Goal: Task Accomplishment & Management: Manage account settings

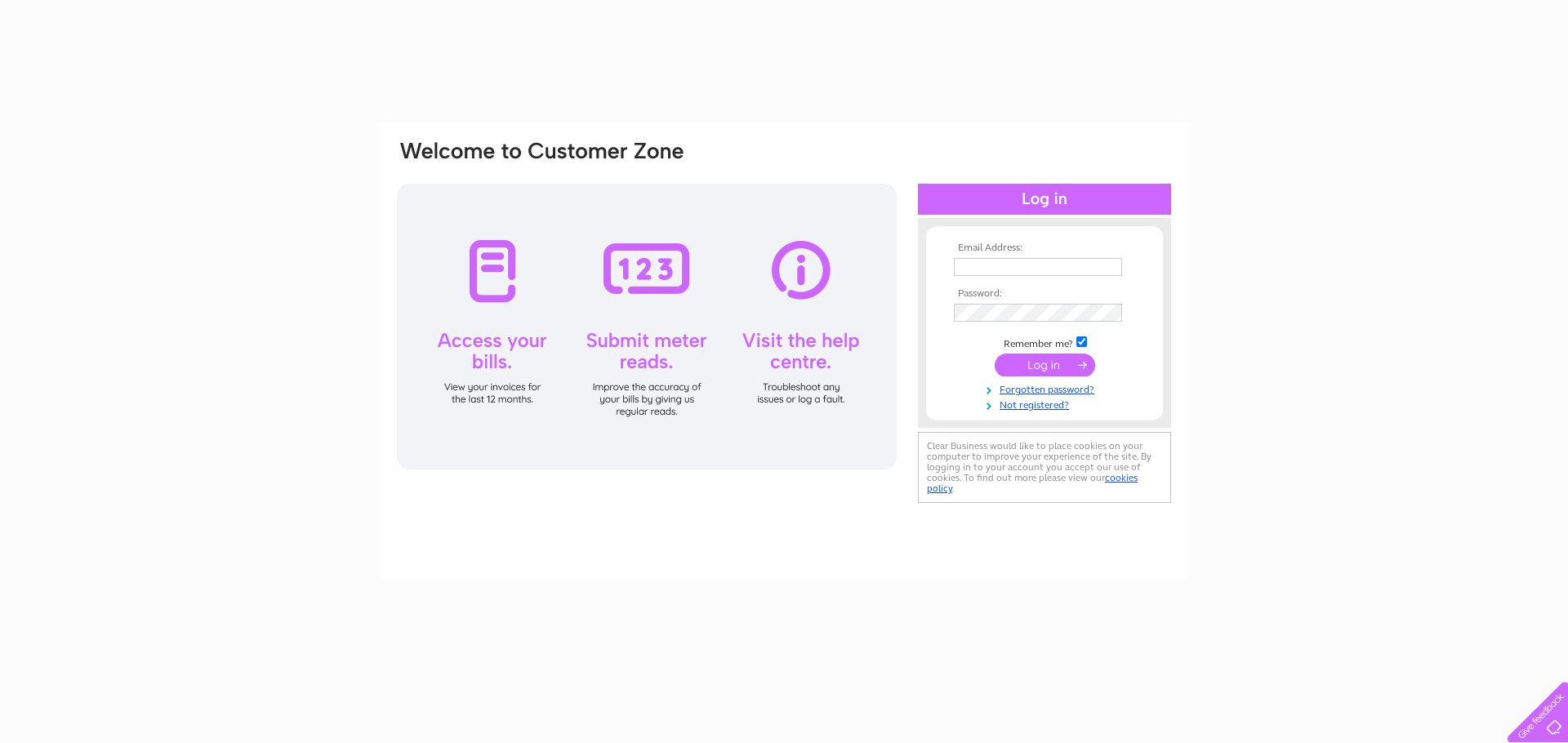
type input "[EMAIL_ADDRESS][DOMAIN_NAME]"
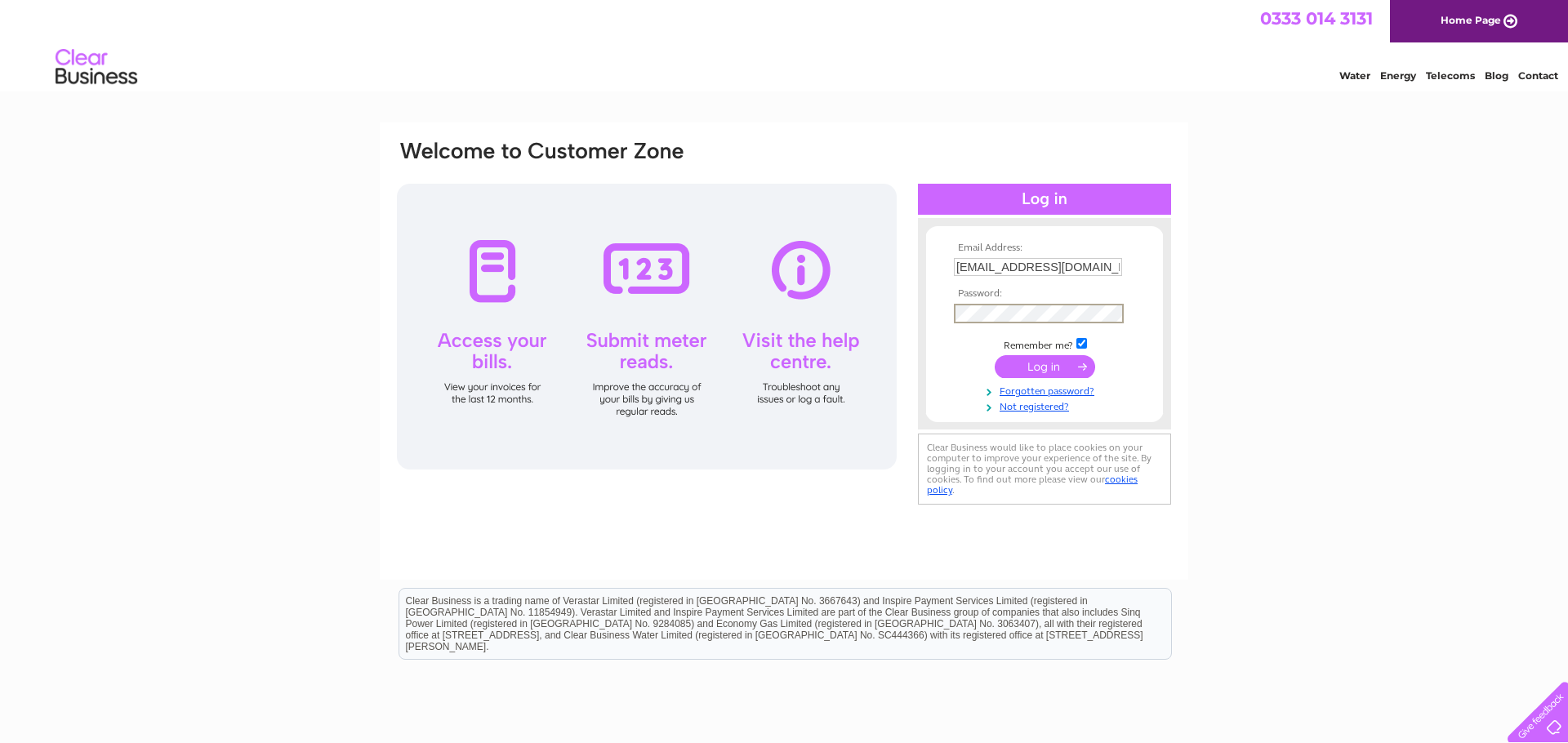
click at [1051, 369] on input "submit" at bounding box center [1044, 366] width 100 height 23
click at [1050, 365] on input "submit" at bounding box center [1044, 366] width 100 height 23
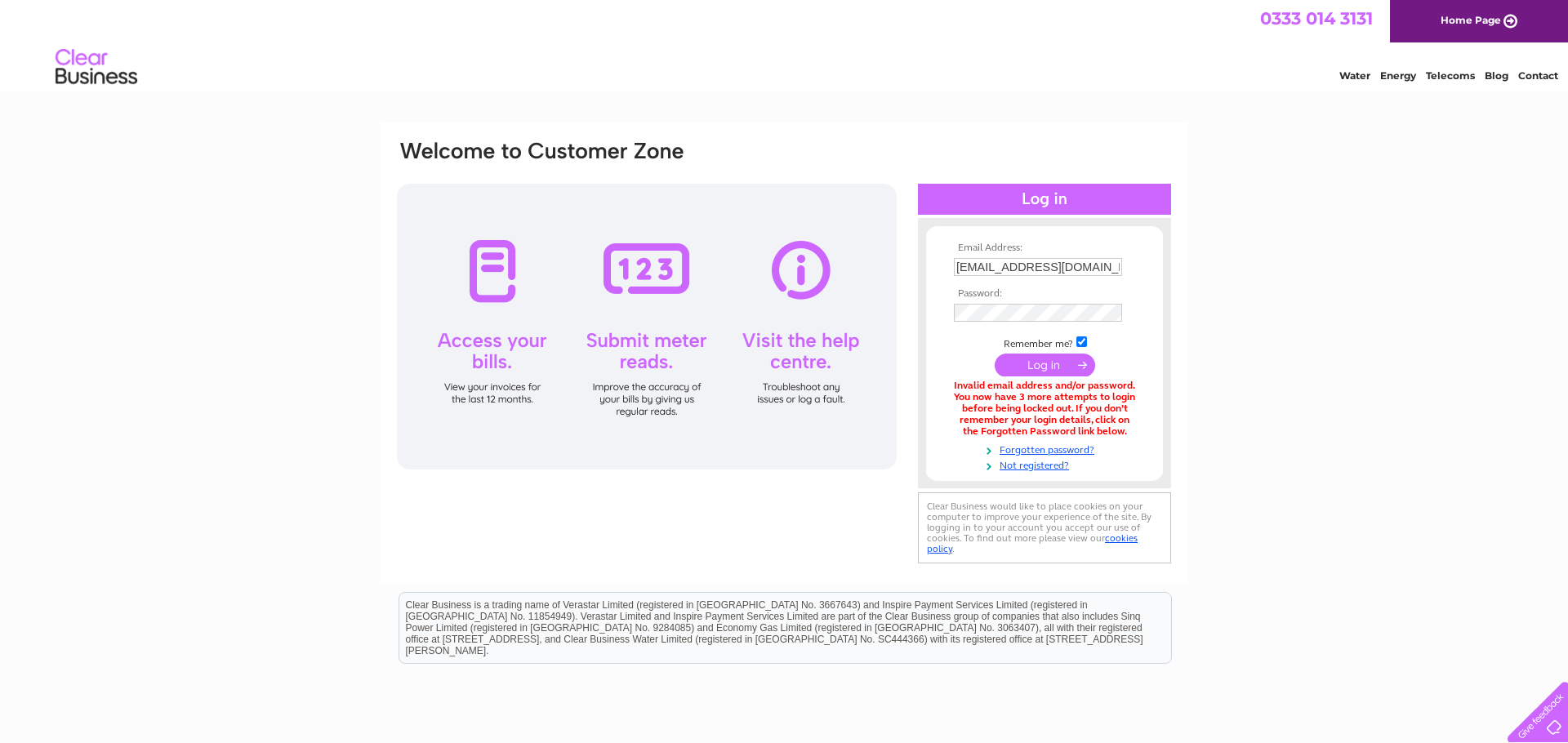
click at [1046, 367] on input "submit" at bounding box center [1044, 365] width 100 height 23
click at [1056, 371] on input "submit" at bounding box center [1044, 365] width 100 height 23
click at [1041, 369] on input "submit" at bounding box center [1044, 365] width 100 height 23
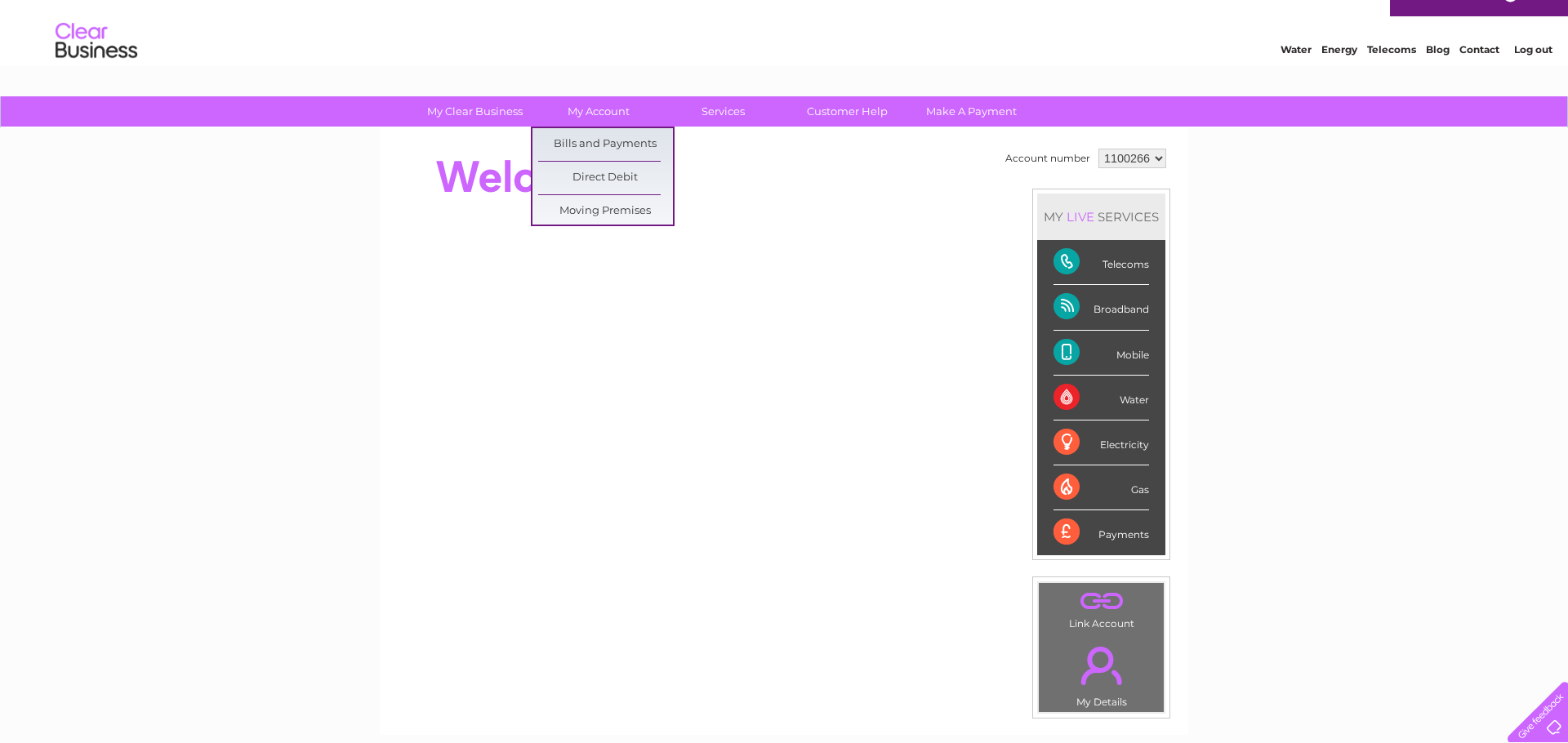
scroll to position [27, 0]
click at [603, 110] on link "My Account" at bounding box center [599, 111] width 135 height 30
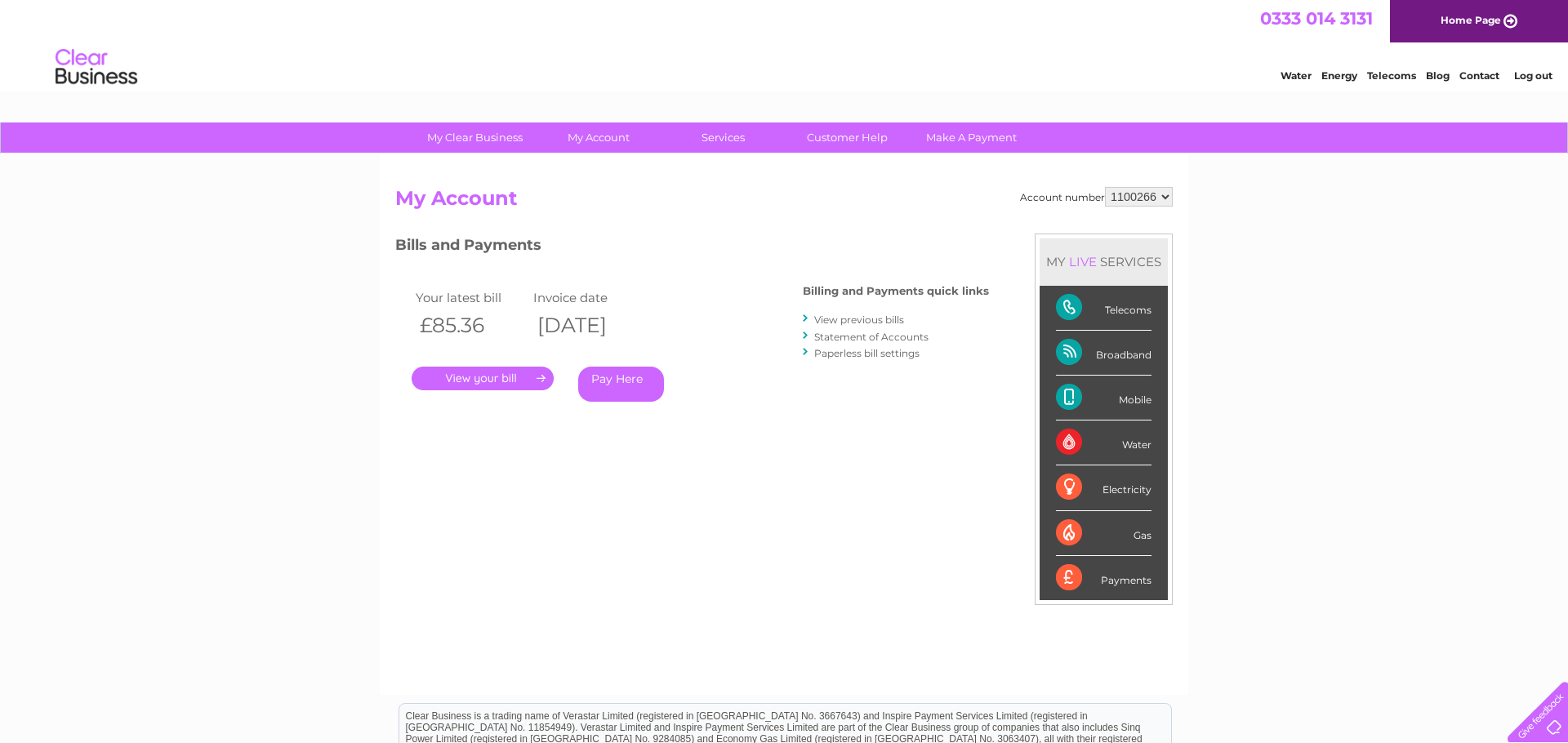
scroll to position [6, 0]
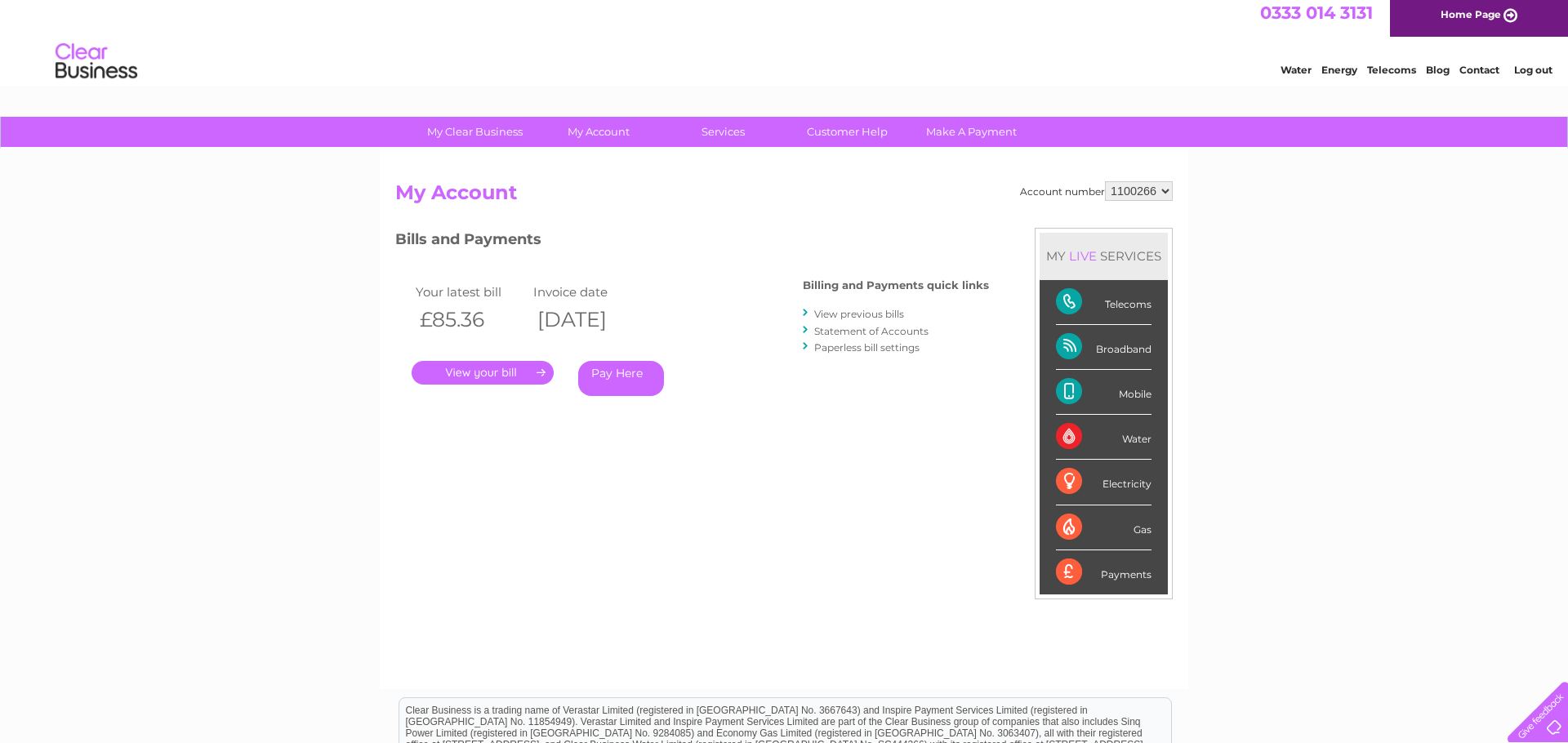
click at [507, 373] on link "." at bounding box center [482, 373] width 142 height 24
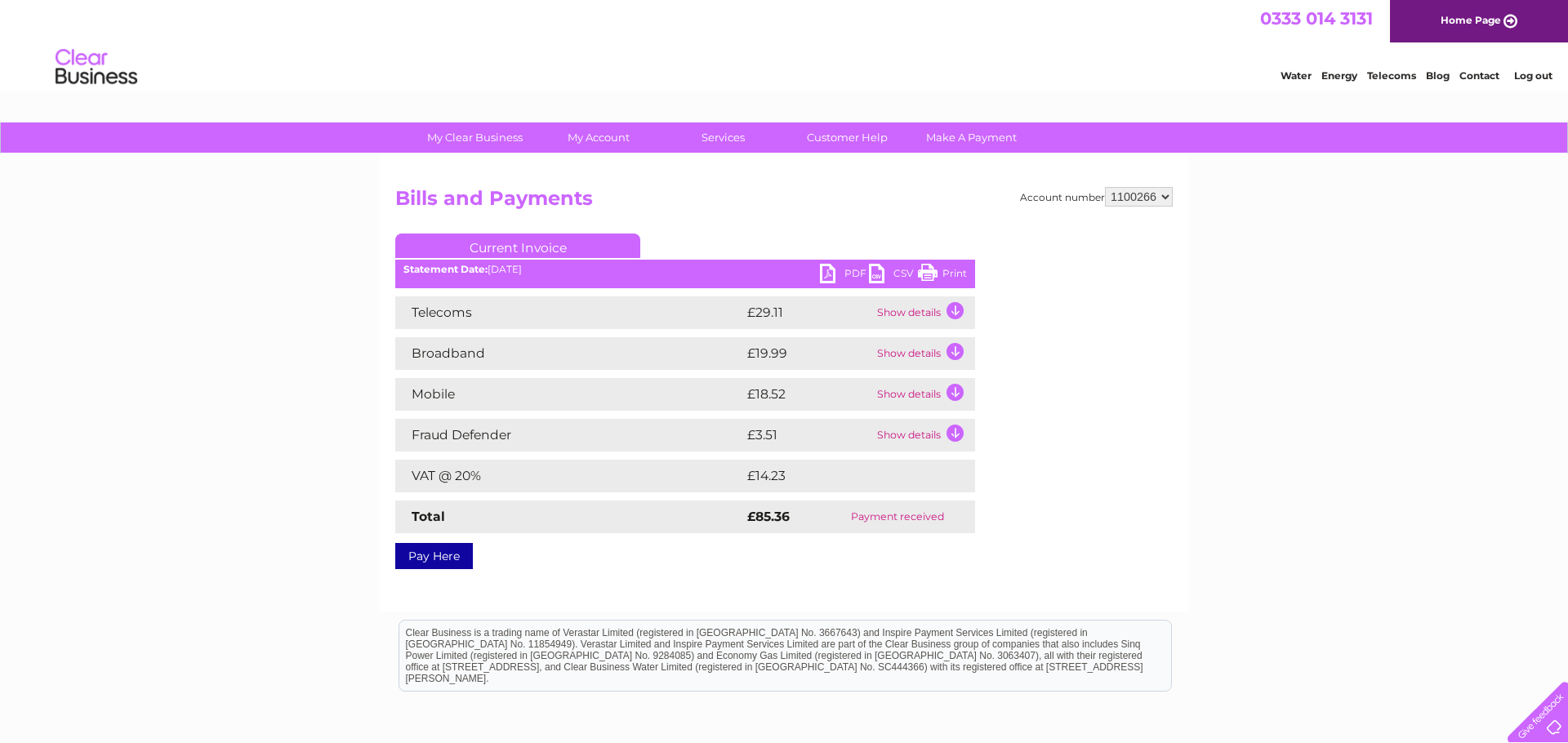
click at [828, 274] on link "PDF" at bounding box center [844, 276] width 49 height 24
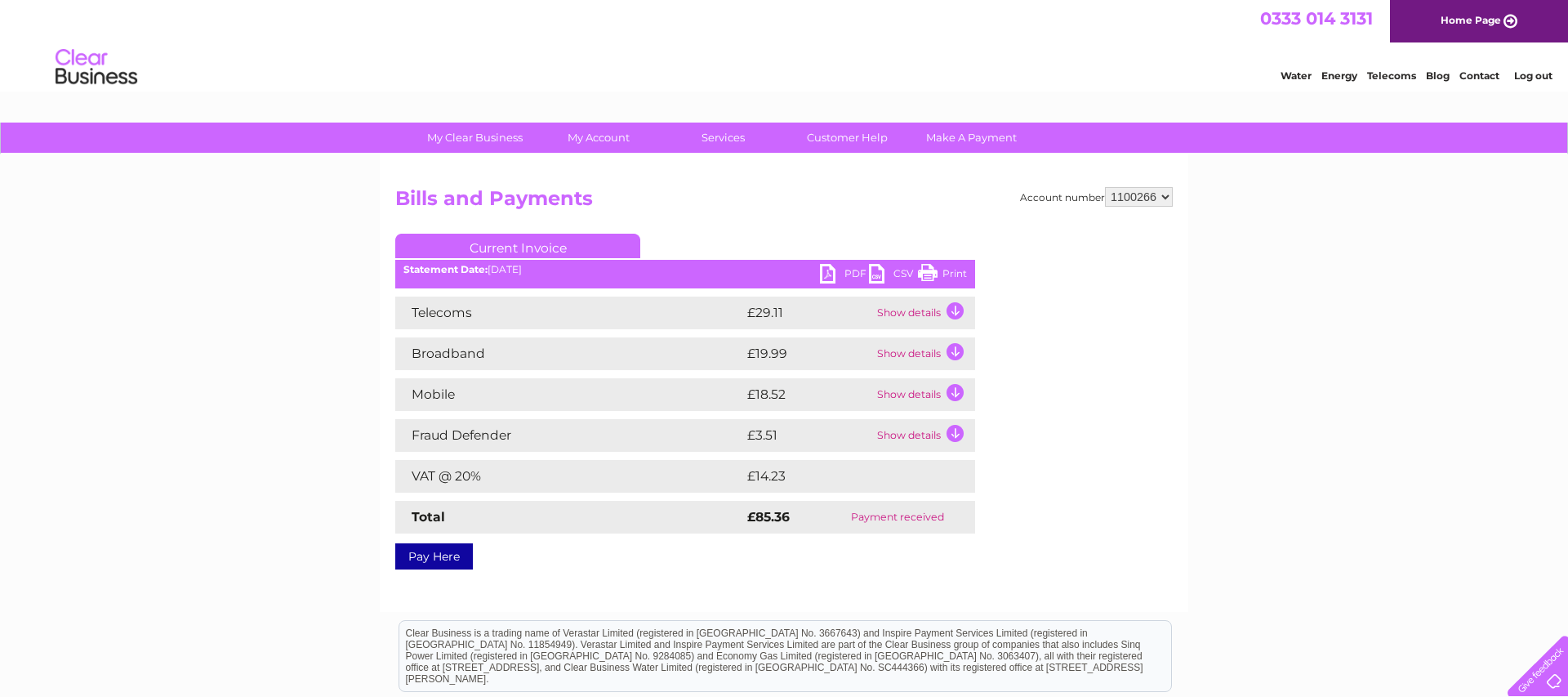
click at [852, 274] on link "PDF" at bounding box center [844, 276] width 49 height 24
drag, startPoint x: 952, startPoint y: 272, endPoint x: 1278, endPoint y: 34, distance: 403.6
click at [952, 272] on link "Print" at bounding box center [942, 276] width 49 height 24
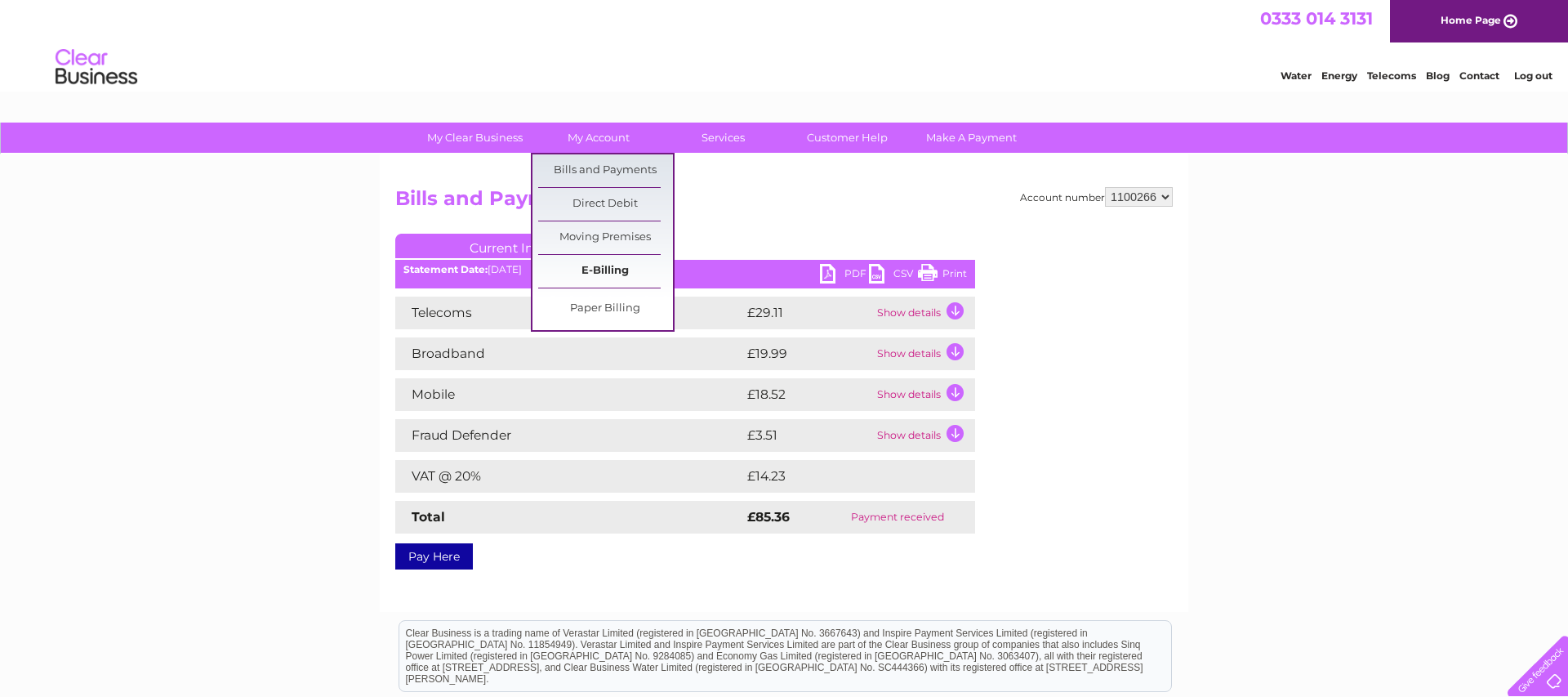
click at [611, 269] on link "E-Billing" at bounding box center [605, 271] width 135 height 32
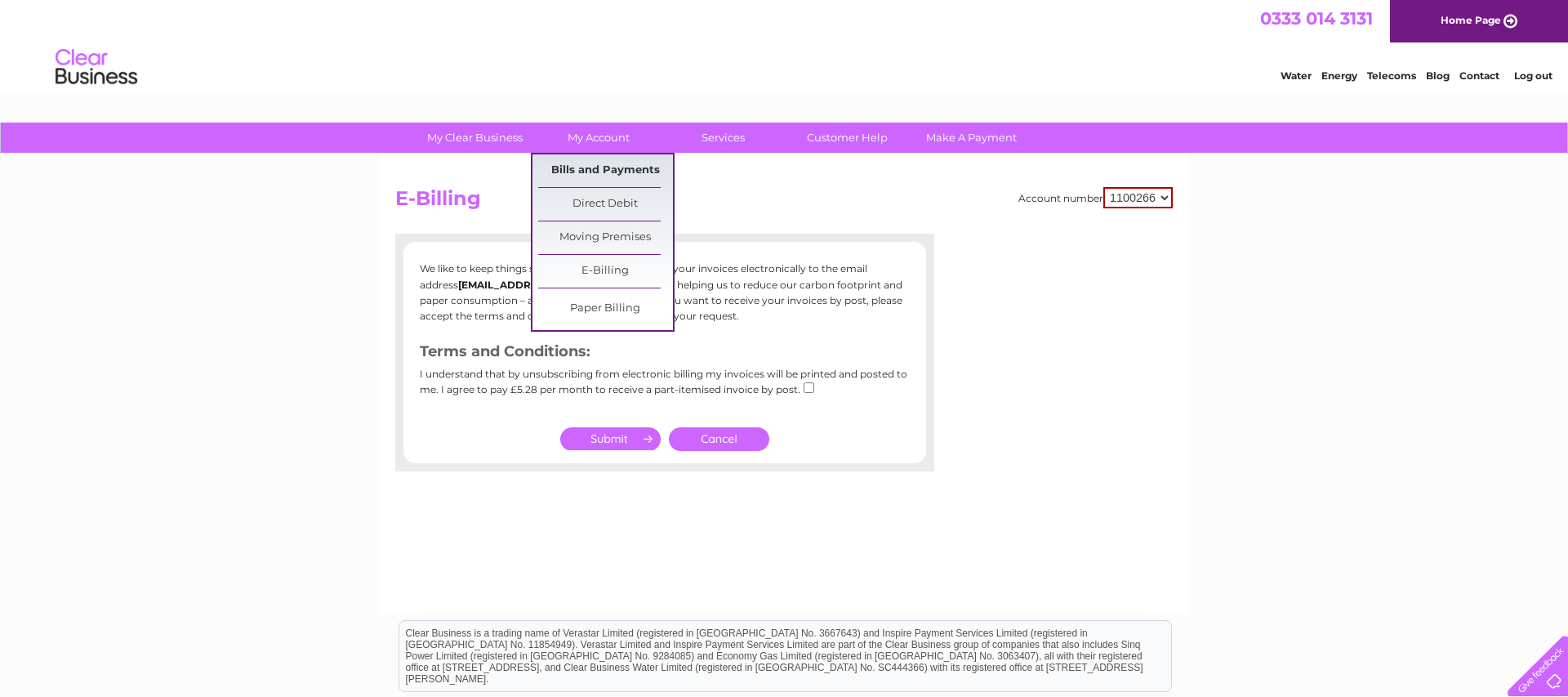
click at [611, 164] on link "Bills and Payments" at bounding box center [605, 171] width 135 height 32
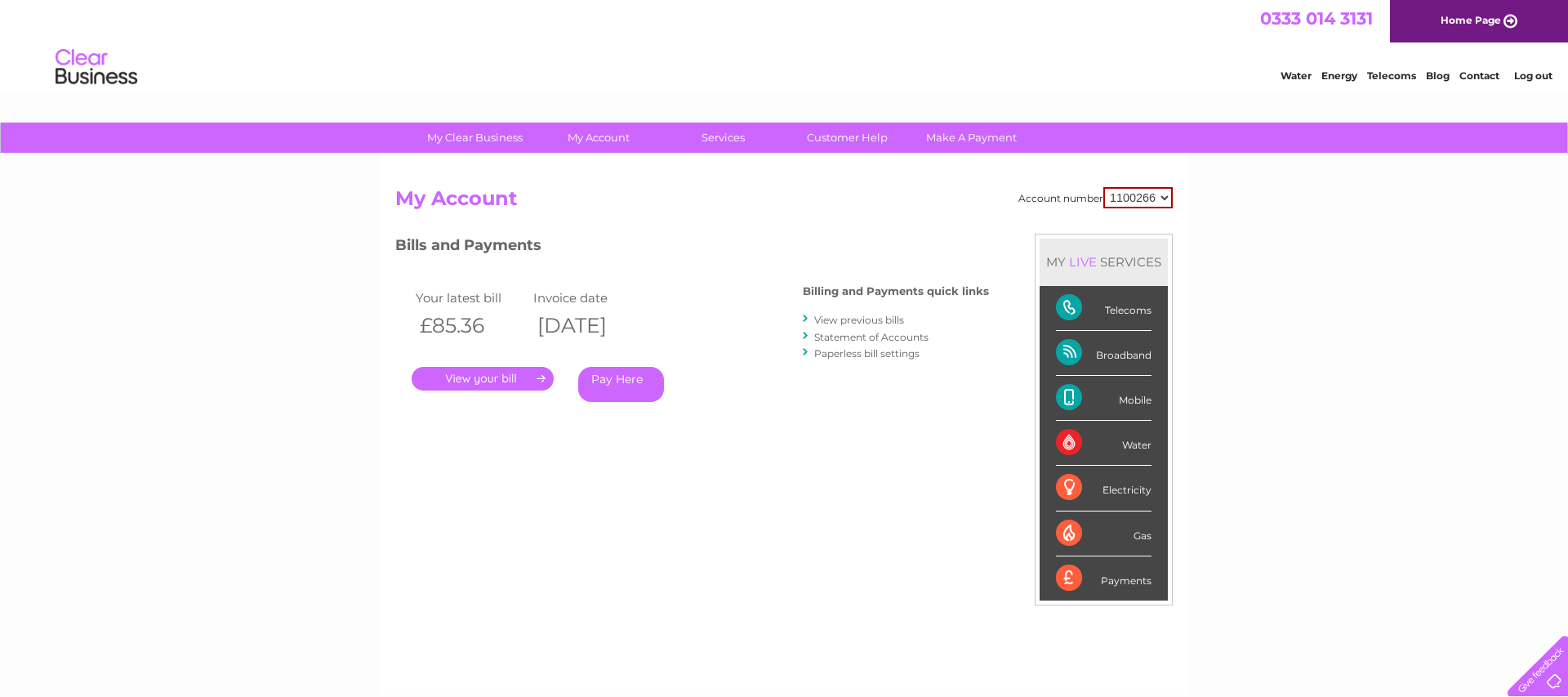
click at [865, 322] on link "View previous bills" at bounding box center [858, 320] width 90 height 12
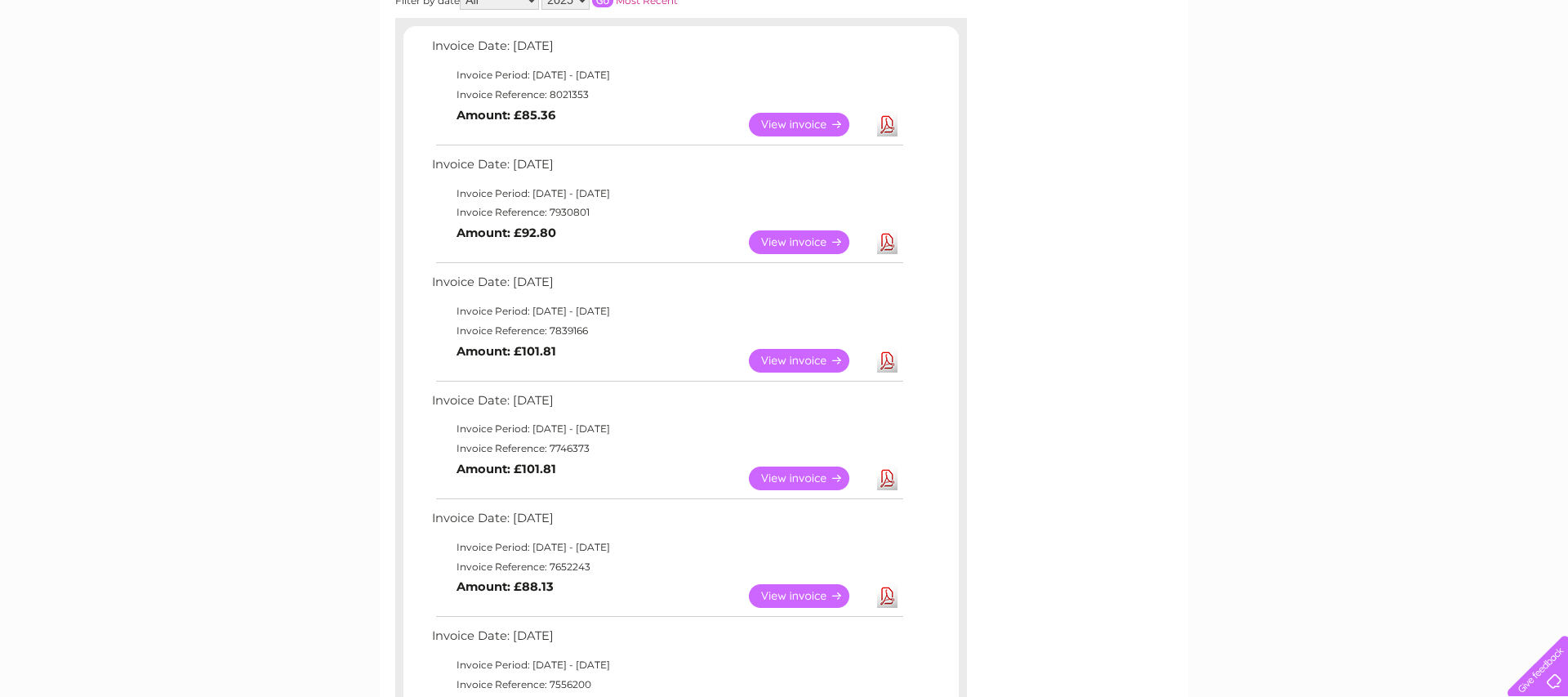
scroll to position [273, 0]
click at [779, 356] on link "View" at bounding box center [809, 359] width 120 height 24
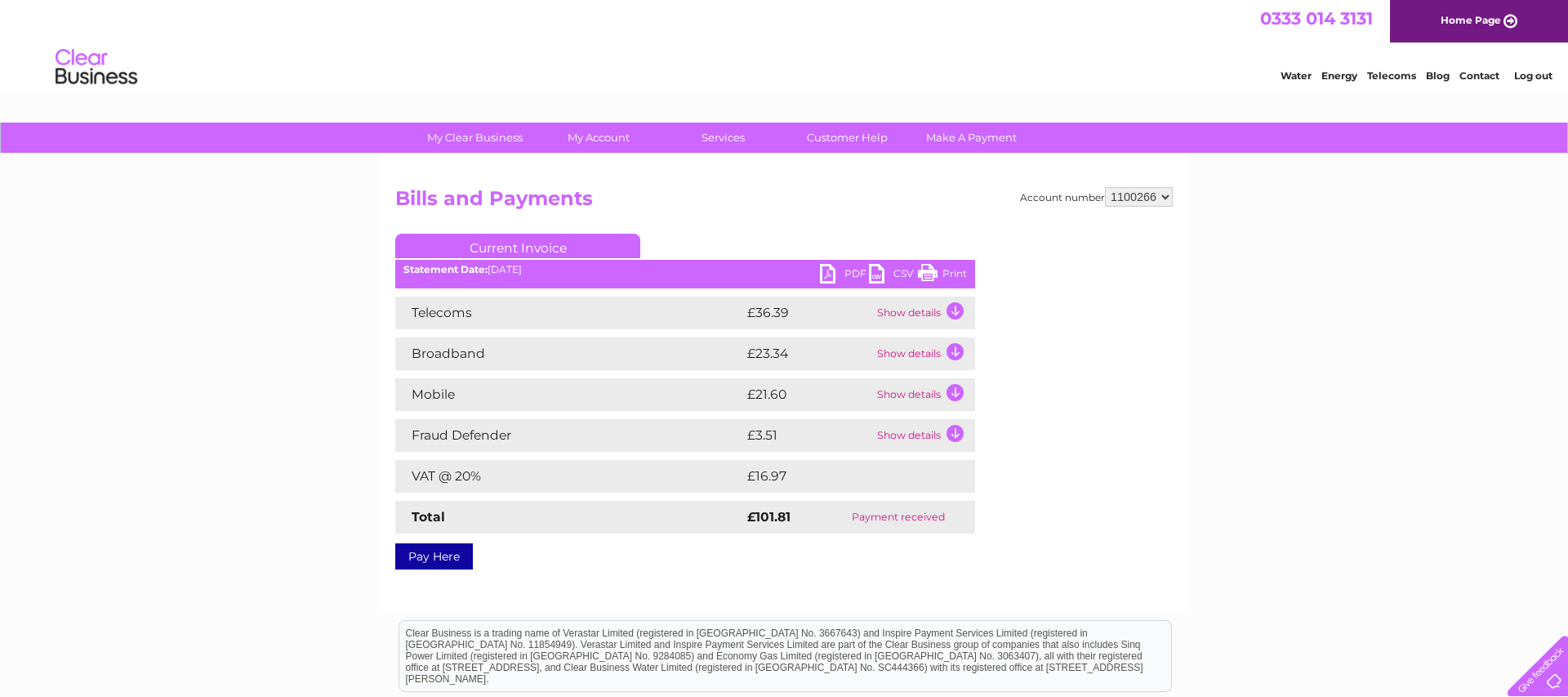
click at [956, 270] on link "Print" at bounding box center [942, 276] width 49 height 24
click at [851, 274] on link "PDF" at bounding box center [844, 276] width 49 height 24
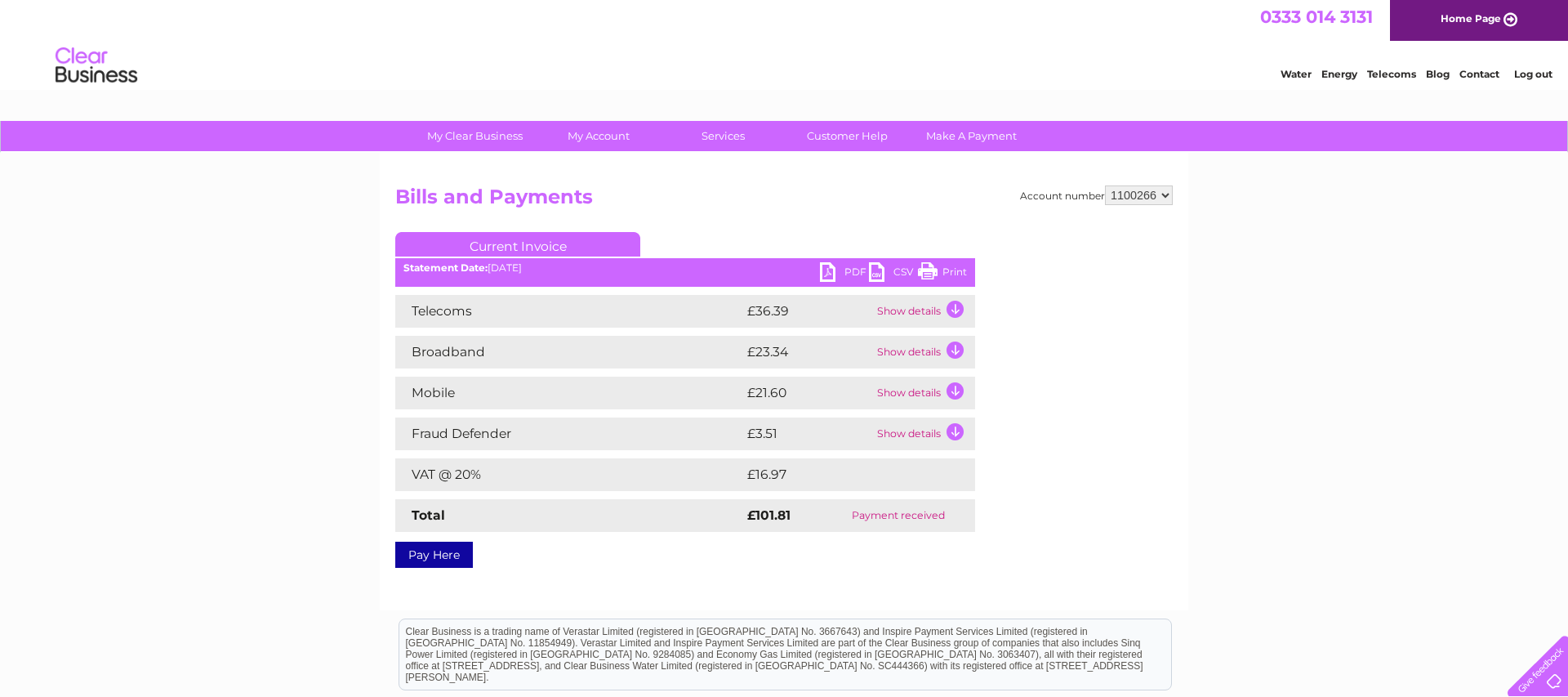
scroll to position [3, 0]
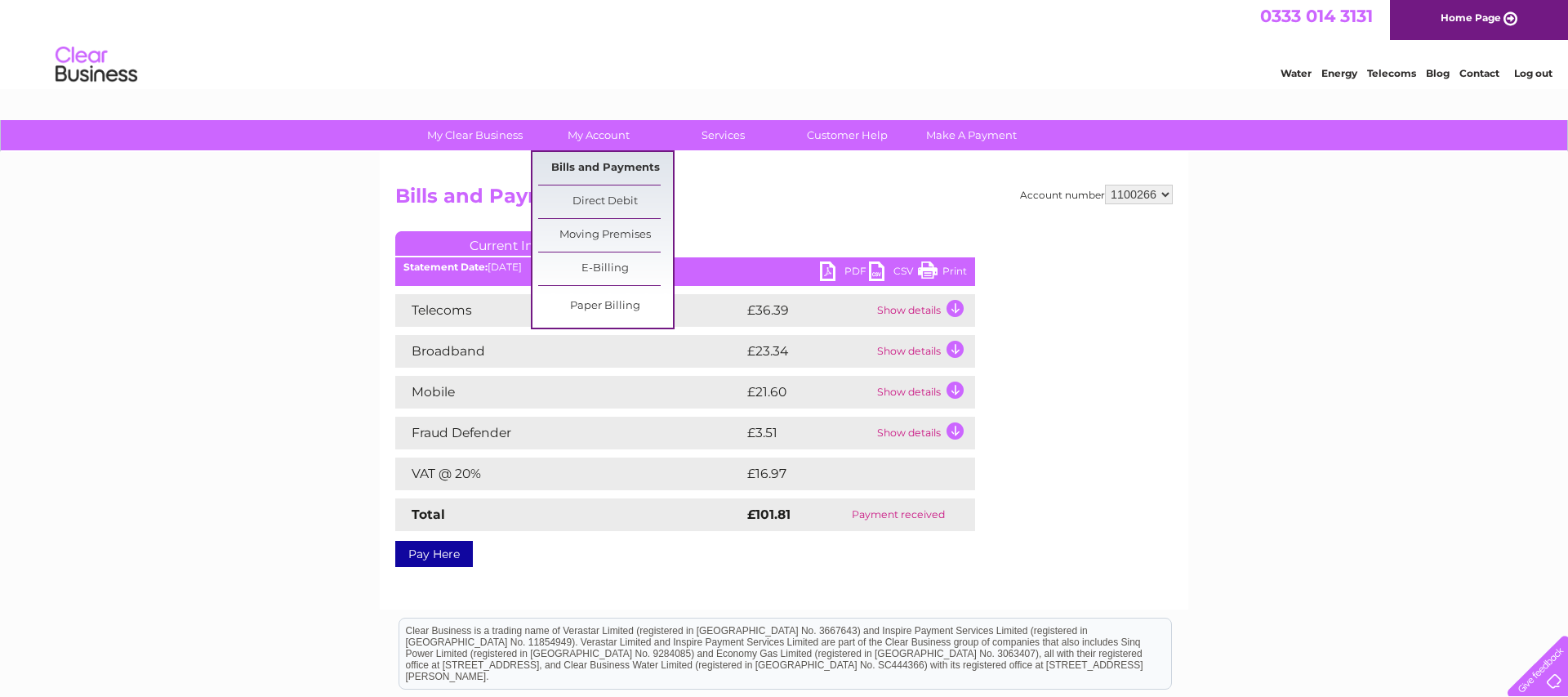
click at [614, 168] on link "Bills and Payments" at bounding box center [605, 168] width 135 height 32
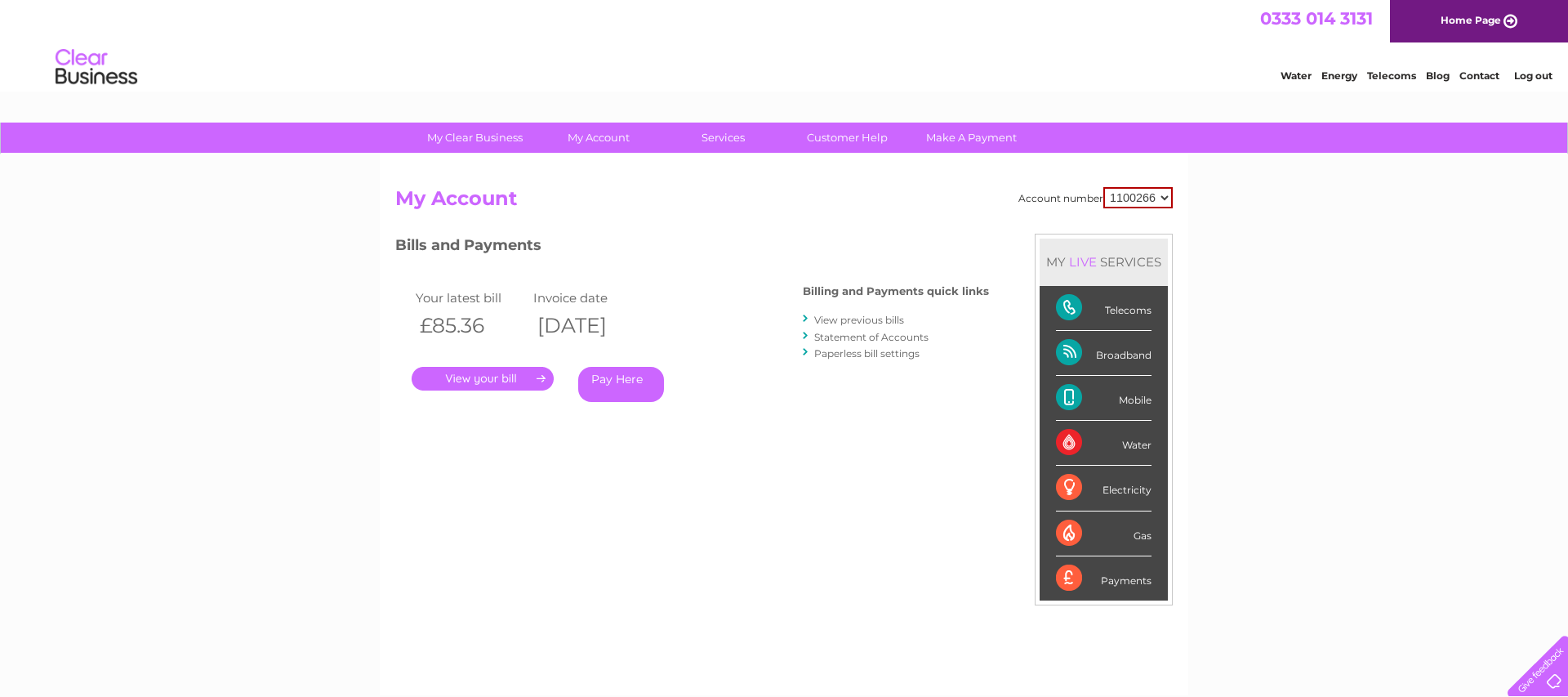
click at [857, 320] on link "View previous bills" at bounding box center [858, 320] width 90 height 12
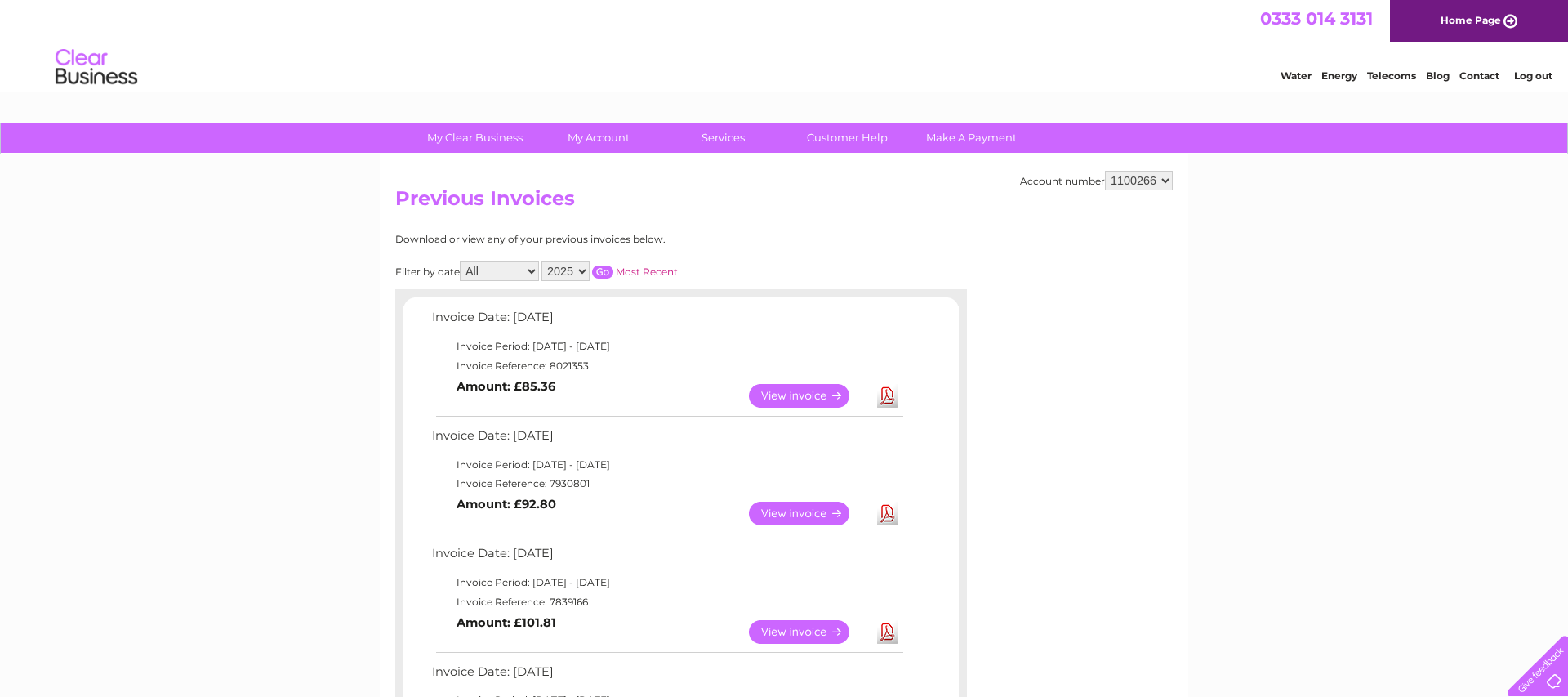
click at [795, 510] on link "View" at bounding box center [809, 513] width 120 height 24
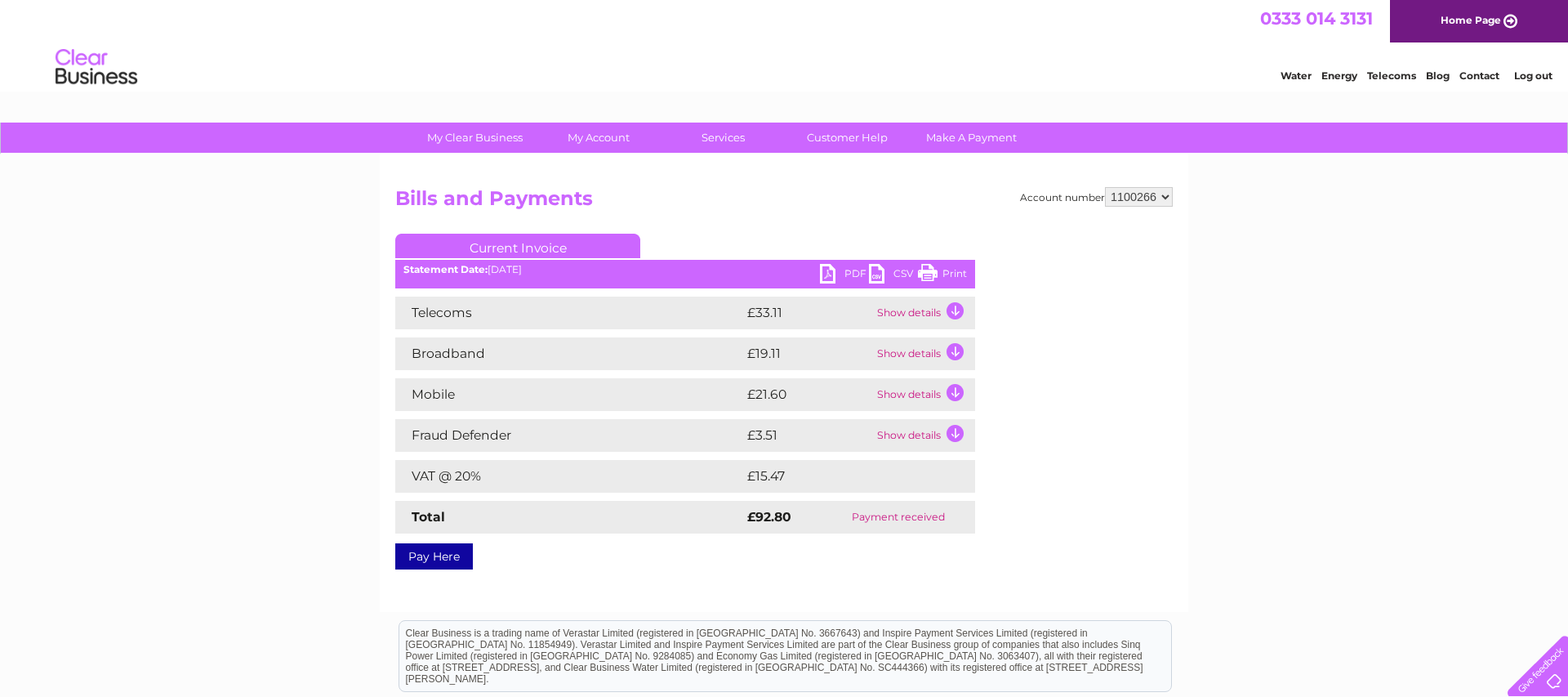
click at [955, 272] on link "Print" at bounding box center [942, 276] width 49 height 24
click at [856, 270] on link "PDF" at bounding box center [844, 276] width 49 height 24
click at [1540, 74] on link "Log out" at bounding box center [1533, 75] width 38 height 12
